Goal: Information Seeking & Learning: Compare options

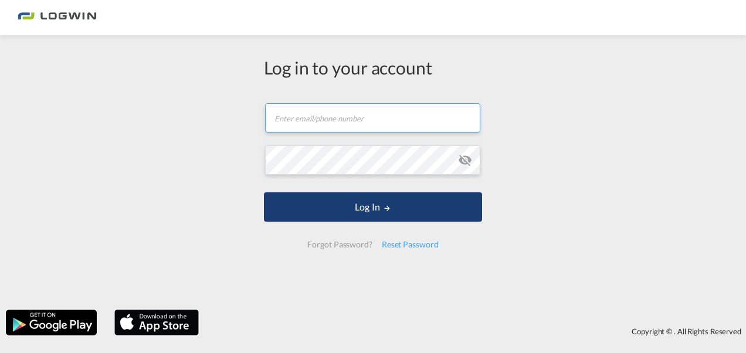
type input "denisse.sanchez@logwin-logistics.com"
click at [389, 212] on button "Log In" at bounding box center [373, 206] width 218 height 29
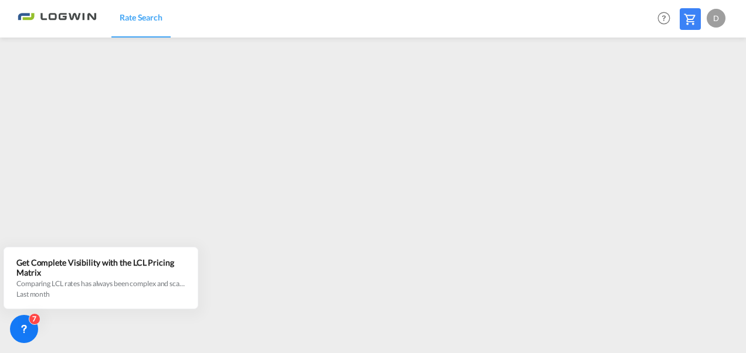
click at [150, 19] on span "Rate Search" at bounding box center [141, 17] width 43 height 10
